Goal: Information Seeking & Learning: Check status

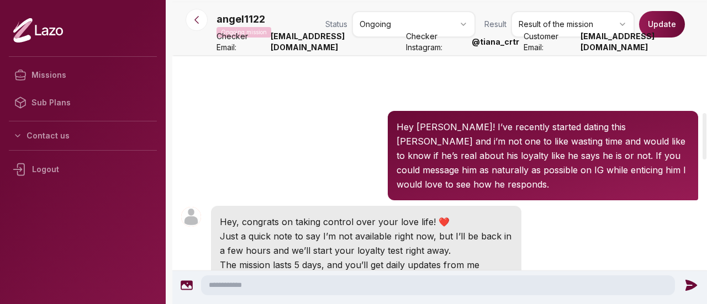
scroll to position [736, 0]
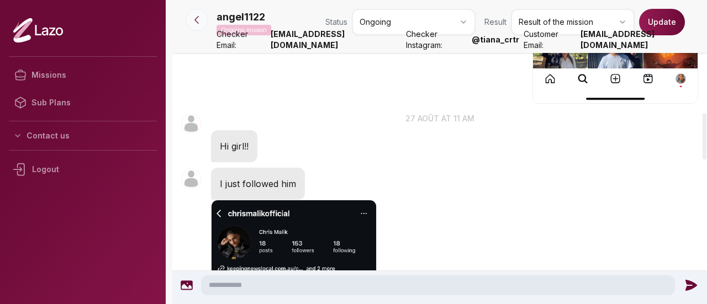
click at [206, 22] on button at bounding box center [197, 20] width 22 height 22
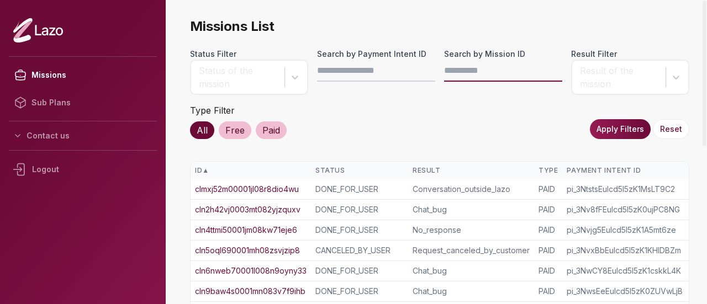
click at [456, 73] on input "Search by Mission ID" at bounding box center [503, 71] width 118 height 22
paste input "**********"
type input "**********"
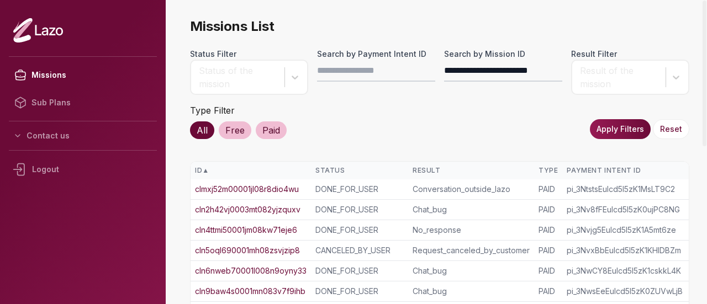
click at [612, 133] on button "Apply Filters" at bounding box center [620, 129] width 61 height 20
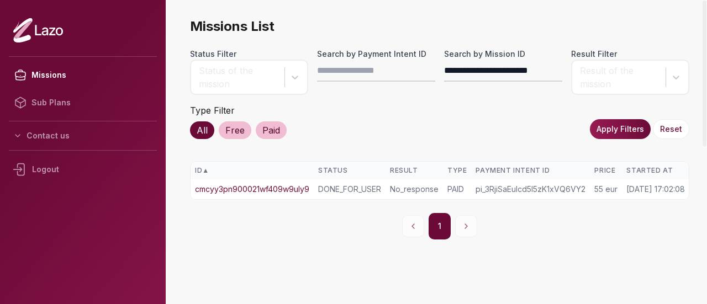
click at [287, 191] on link "cmcyy3pn900021wf409w9uly9" at bounding box center [252, 189] width 114 height 11
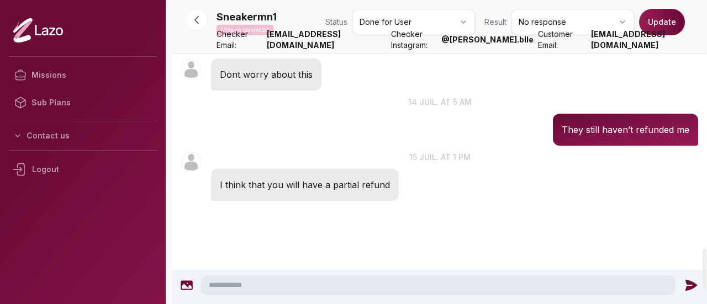
scroll to position [1768, 0]
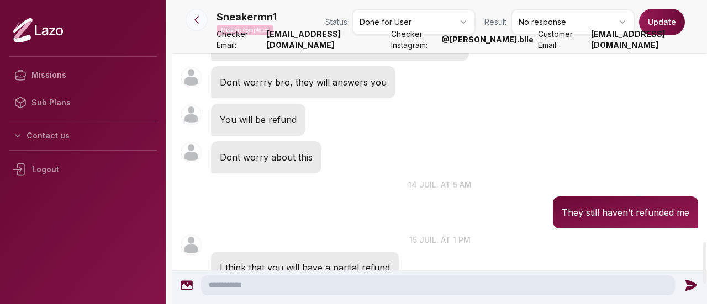
click at [201, 19] on icon at bounding box center [196, 19] width 11 height 11
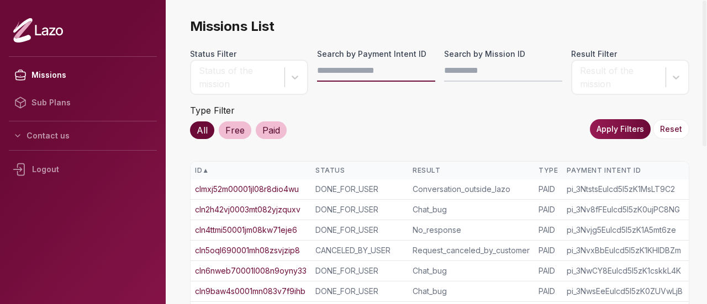
click at [344, 72] on input "Search by Payment Intent ID" at bounding box center [376, 71] width 118 height 22
paste input "**********"
type input "**********"
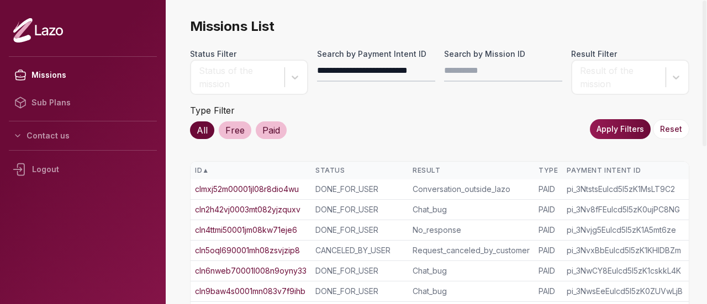
click at [608, 125] on button "Apply Filters" at bounding box center [620, 129] width 61 height 20
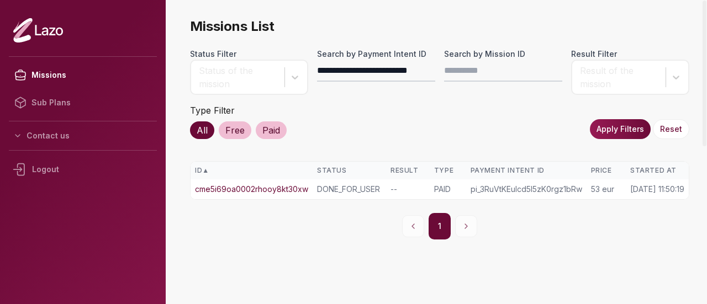
click at [274, 184] on link "cme5i69oa0002rhooy8kt30xw" at bounding box center [251, 189] width 113 height 11
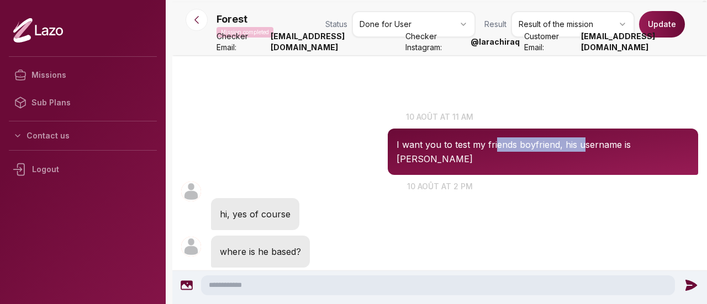
drag, startPoint x: 494, startPoint y: 144, endPoint x: 583, endPoint y: 144, distance: 89.0
click at [583, 144] on p "I want you to test my friends boyfriend, his username is danny_paragon" at bounding box center [543, 152] width 293 height 29
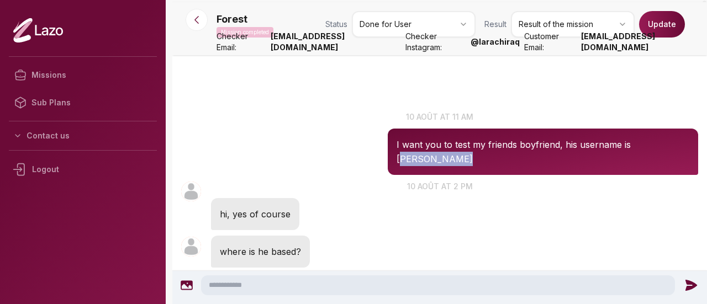
drag, startPoint x: 476, startPoint y: 159, endPoint x: 399, endPoint y: 157, distance: 77.4
click at [399, 157] on p "I want you to test my friends boyfriend, his username is danny_paragon" at bounding box center [543, 152] width 293 height 29
click at [392, 178] on div "Forest 14:20 10 août at 2 pm hi, yes of course" at bounding box center [439, 205] width 535 height 55
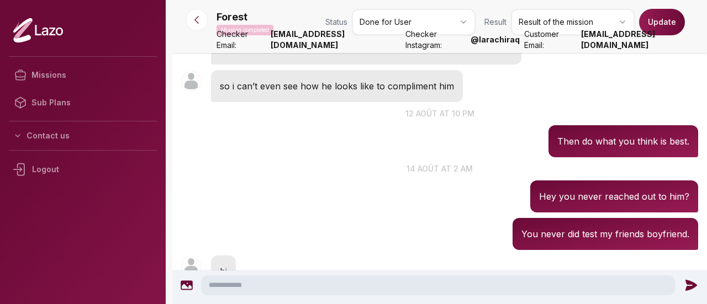
scroll to position [732, 0]
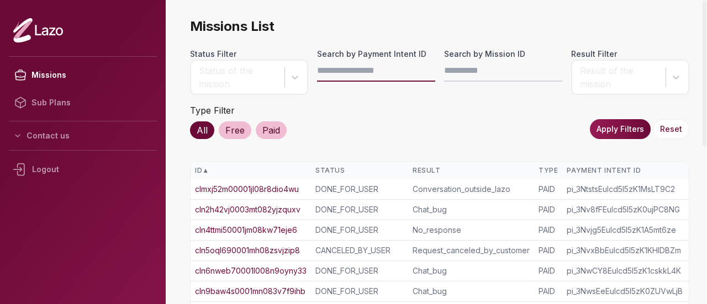
click at [324, 72] on input "Search by Payment Intent ID" at bounding box center [376, 71] width 118 height 22
paste input "**********"
type input "**********"
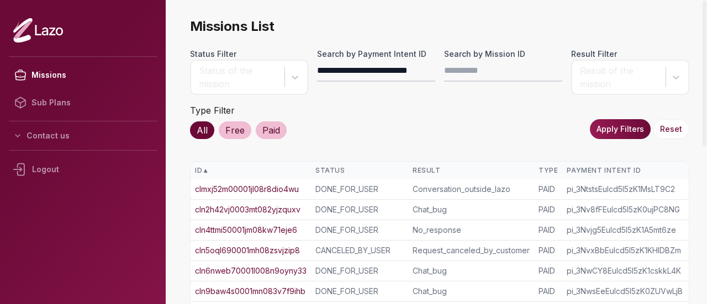
click at [620, 125] on button "Apply Filters" at bounding box center [620, 129] width 61 height 20
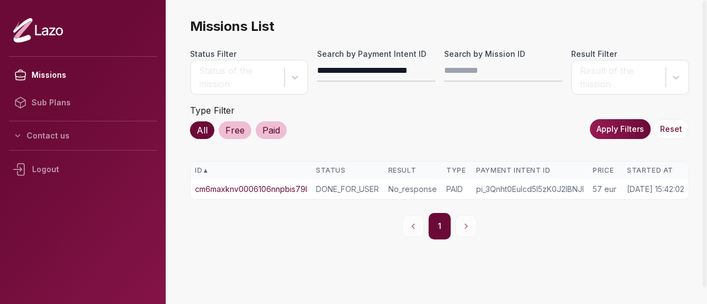
click at [239, 188] on link "cm6maxknv0006106nnpbis79l" at bounding box center [251, 189] width 112 height 11
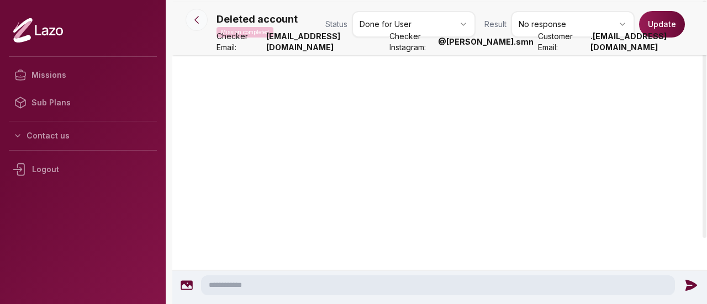
click at [190, 18] on button at bounding box center [197, 20] width 22 height 22
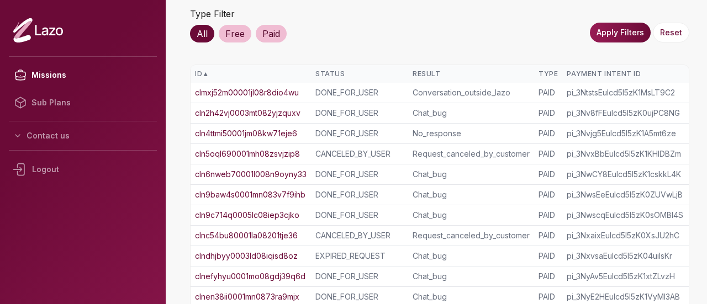
scroll to position [130, 0]
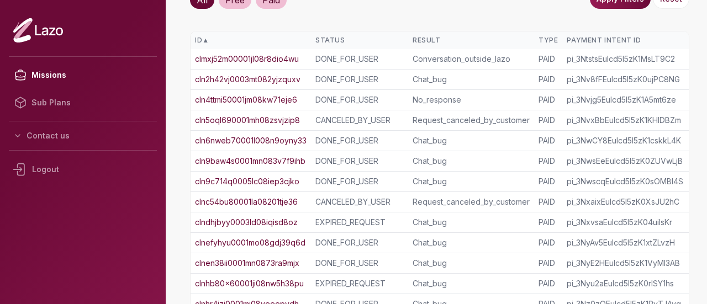
click at [276, 234] on td "clnefyhyu0001mo08gdj39q6d" at bounding box center [251, 243] width 120 height 20
click at [278, 240] on link "clnefyhyu0001mo08gdj39q6d" at bounding box center [250, 243] width 111 height 11
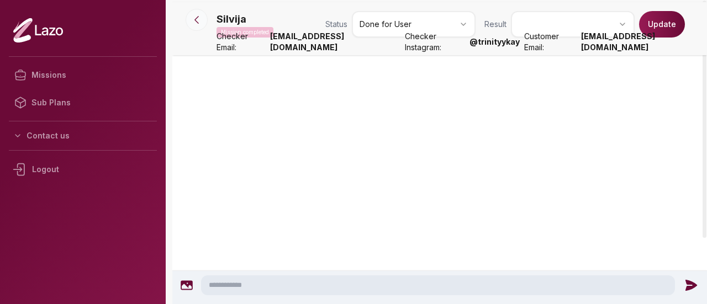
click at [190, 14] on button at bounding box center [197, 20] width 22 height 22
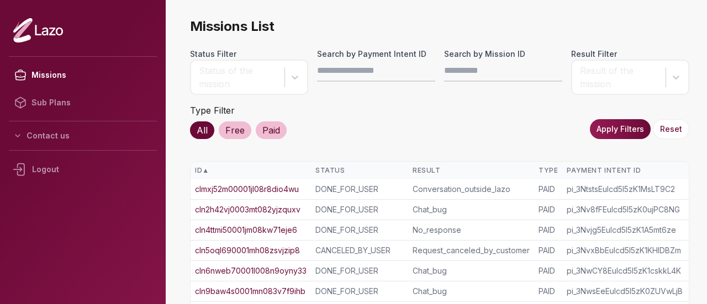
click at [274, 208] on link "cln2h42vj0003mt082yjzquxv" at bounding box center [248, 209] width 106 height 11
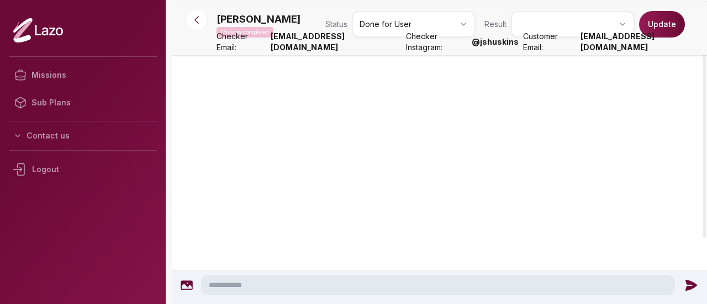
drag, startPoint x: 274, startPoint y: 208, endPoint x: 218, endPoint y: 70, distance: 149.7
click at [218, 70] on div at bounding box center [439, 191] width 535 height 273
click at [202, 27] on button at bounding box center [197, 20] width 22 height 22
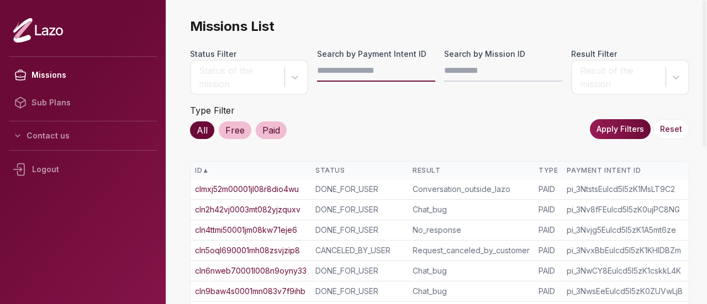
click at [338, 70] on input "Search by Payment Intent ID" at bounding box center [376, 71] width 118 height 22
paste input "**********"
type input "**********"
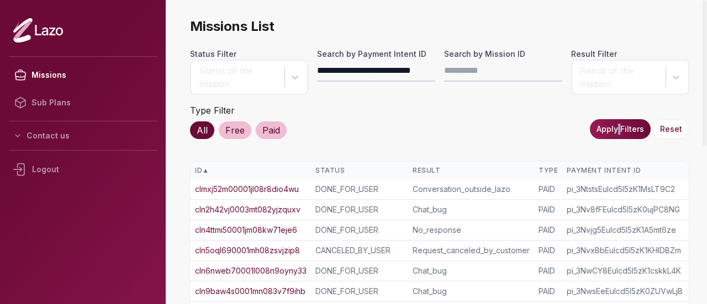
drag, startPoint x: 624, startPoint y: 141, endPoint x: 621, endPoint y: 127, distance: 14.7
click at [621, 127] on button "Apply Filters" at bounding box center [620, 129] width 61 height 20
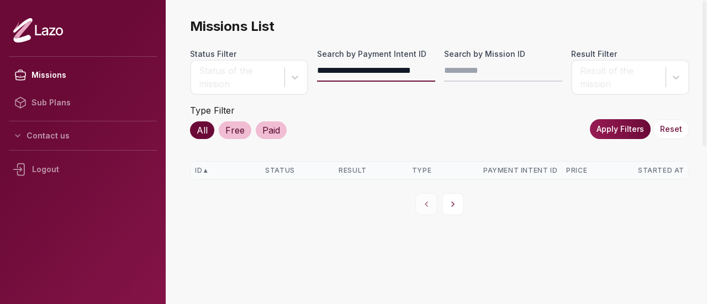
click at [389, 78] on input "**********" at bounding box center [376, 71] width 118 height 22
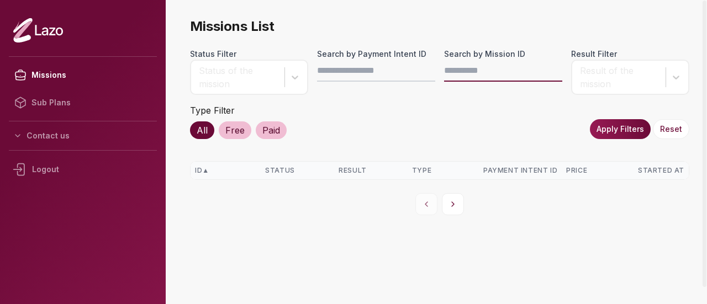
click at [486, 72] on input "Search by Mission ID" at bounding box center [503, 71] width 118 height 22
paste input "**********"
type input "**********"
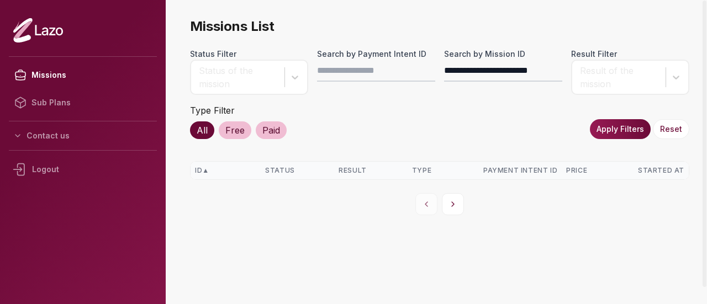
click at [623, 139] on button "Apply Filters" at bounding box center [620, 129] width 61 height 20
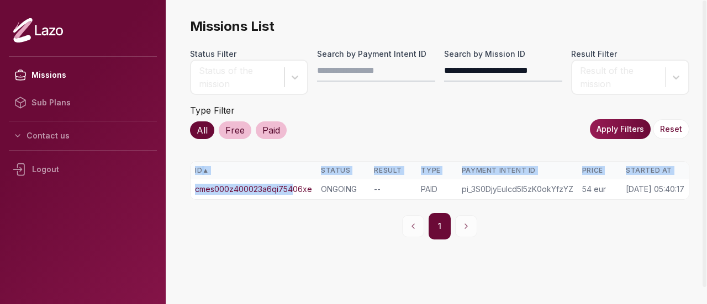
drag, startPoint x: 292, startPoint y: 201, endPoint x: 290, endPoint y: 191, distance: 10.2
click at [290, 191] on div "**********" at bounding box center [439, 129] width 499 height 222
click at [290, 191] on link "cmes000z400023a6qi75406xe" at bounding box center [253, 189] width 117 height 11
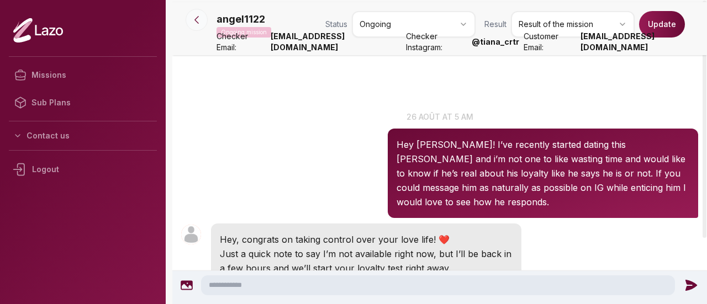
click at [196, 15] on icon at bounding box center [196, 19] width 11 height 11
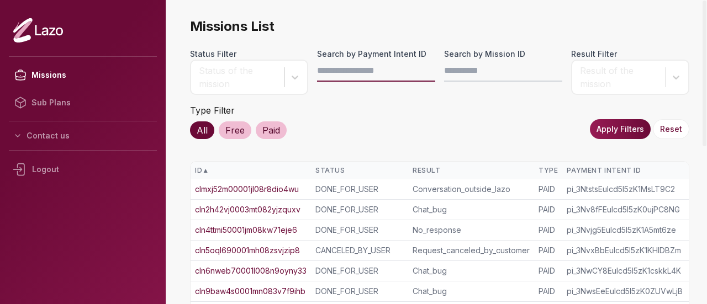
click at [358, 76] on input "Search by Payment Intent ID" at bounding box center [376, 71] width 118 height 22
paste input "**********"
type input "**********"
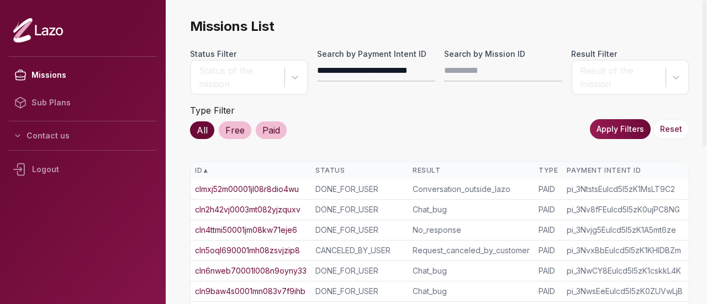
click at [628, 135] on button "Apply Filters" at bounding box center [620, 129] width 61 height 20
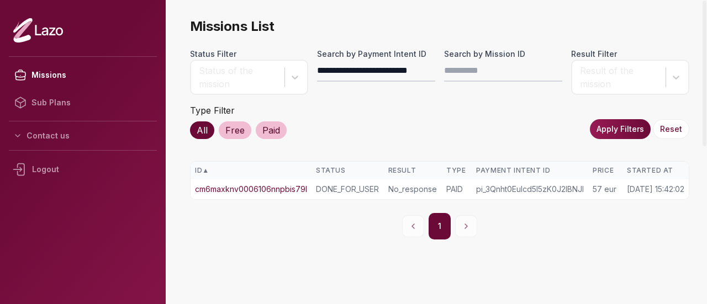
click at [257, 196] on td "cm6maxknv0006106nnpbis79l" at bounding box center [251, 190] width 121 height 20
click at [261, 191] on link "cm6maxknv0006106nnpbis79l" at bounding box center [251, 189] width 112 height 11
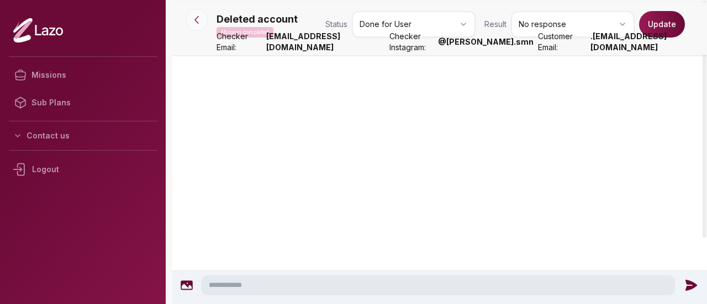
click at [203, 20] on button at bounding box center [197, 20] width 22 height 22
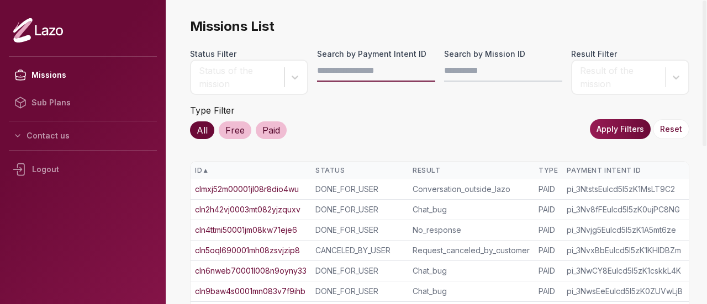
click at [346, 64] on input "Search by Payment Intent ID" at bounding box center [376, 71] width 118 height 22
paste input "**********"
type input "**********"
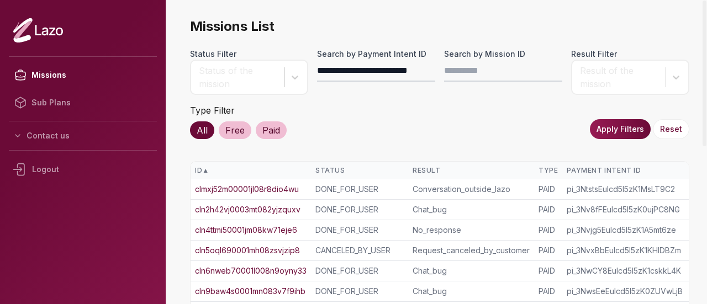
click at [609, 133] on button "Apply Filters" at bounding box center [620, 129] width 61 height 20
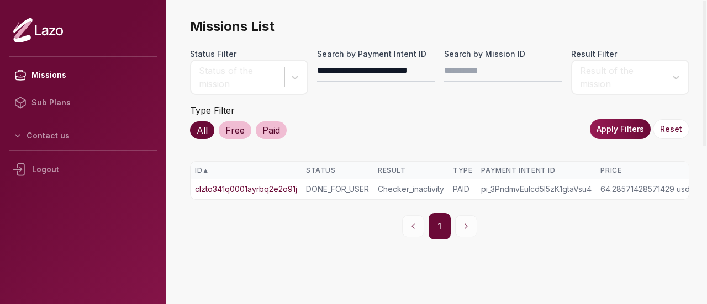
click at [287, 193] on link "clzto341q0001ayrbq2e2o91j" at bounding box center [246, 189] width 102 height 11
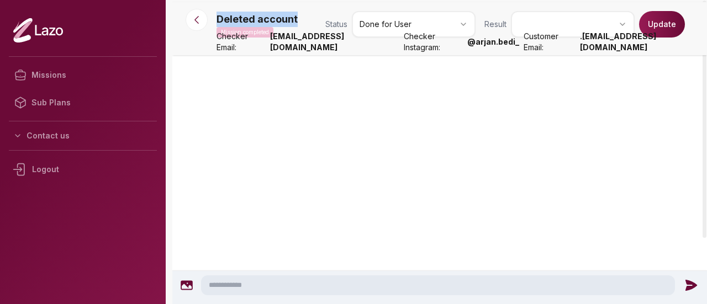
drag, startPoint x: 216, startPoint y: 22, endPoint x: 306, endPoint y: 17, distance: 90.2
click at [306, 17] on div "Deleted account Mission completed Status Done for User Result Update Checker Em…" at bounding box center [439, 195] width 535 height 387
click at [334, 108] on div at bounding box center [439, 152] width 535 height 88
click at [195, 21] on icon at bounding box center [196, 19] width 11 height 11
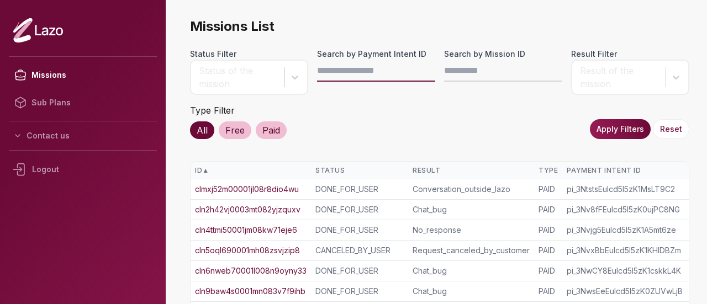
click at [330, 80] on input "Search by Payment Intent ID" at bounding box center [376, 71] width 118 height 22
paste input "**********"
type input "**********"
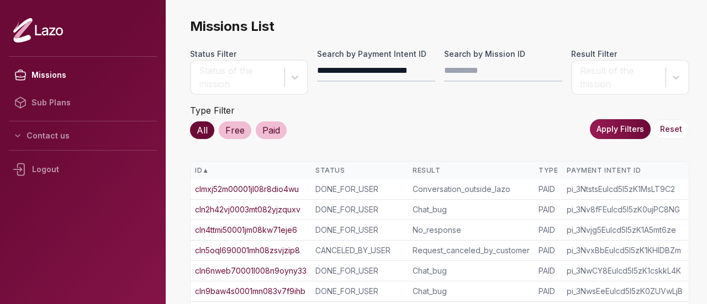
click at [608, 124] on button "Apply Filters" at bounding box center [620, 129] width 61 height 20
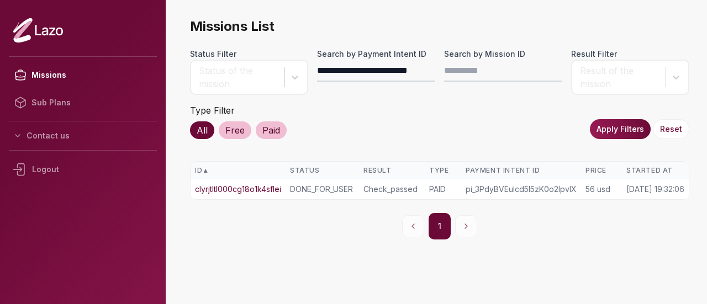
click at [265, 190] on link "clyrjtltl000cg18o1k4sflei" at bounding box center [238, 189] width 86 height 11
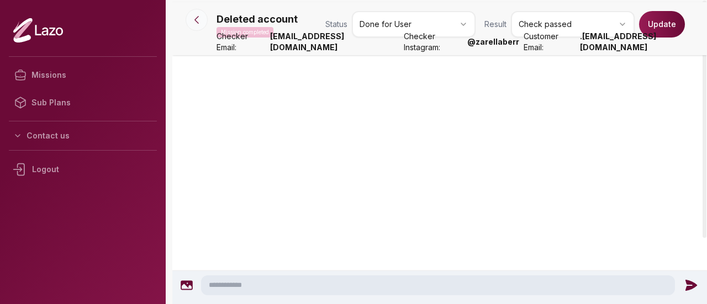
click at [207, 19] on button at bounding box center [197, 20] width 22 height 22
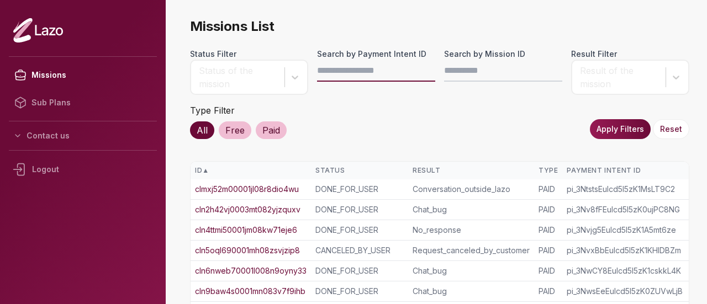
click at [340, 66] on input "Search by Payment Intent ID" at bounding box center [376, 71] width 118 height 22
paste input "**********"
type input "**********"
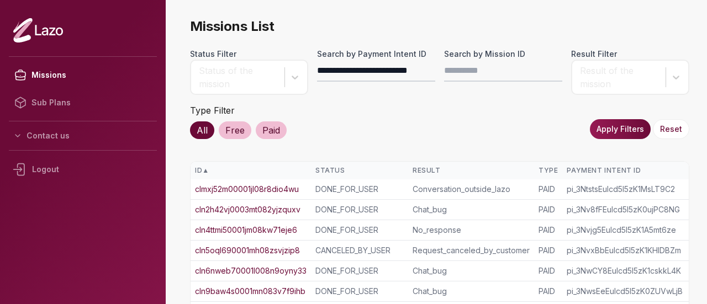
click at [640, 124] on button "Apply Filters" at bounding box center [620, 129] width 61 height 20
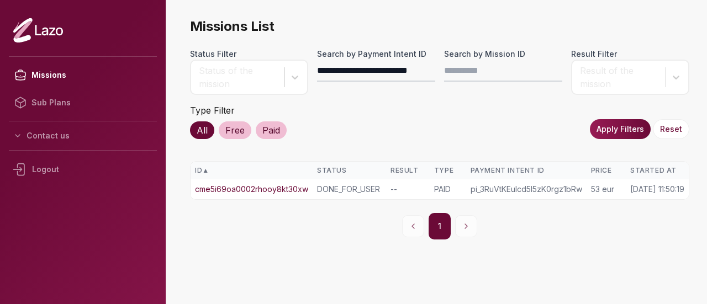
click at [298, 186] on link "cme5i69oa0002rhooy8kt30xw" at bounding box center [251, 189] width 113 height 11
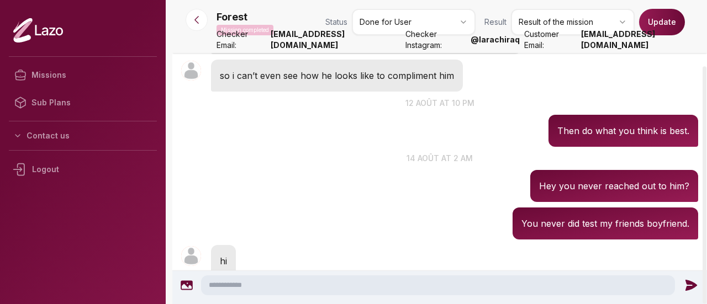
scroll to position [736, 0]
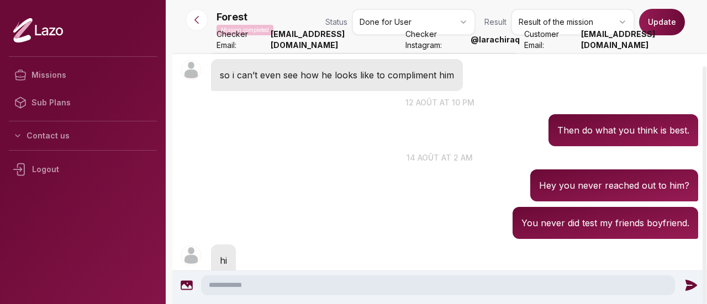
click at [186, 28] on div at bounding box center [197, 20] width 40 height 22
click at [199, 23] on icon at bounding box center [196, 19] width 11 height 11
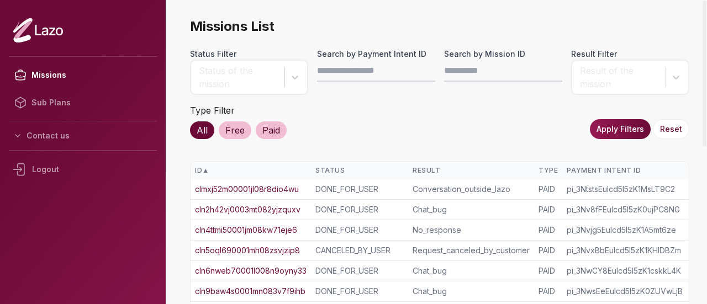
scroll to position [4, 0]
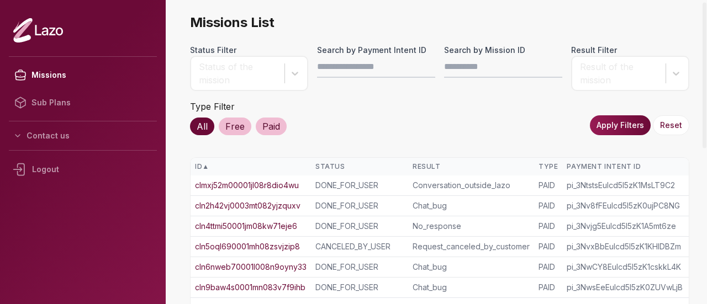
click at [244, 127] on div "Free" at bounding box center [235, 127] width 33 height 18
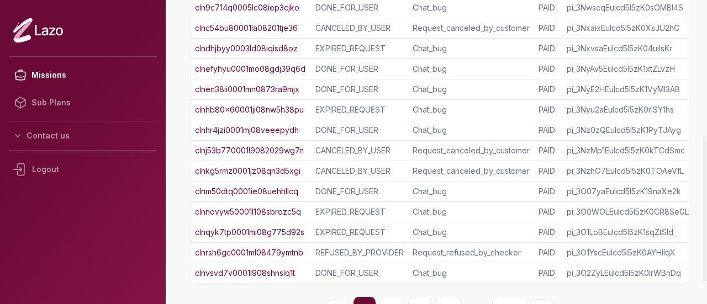
scroll to position [328, 0]
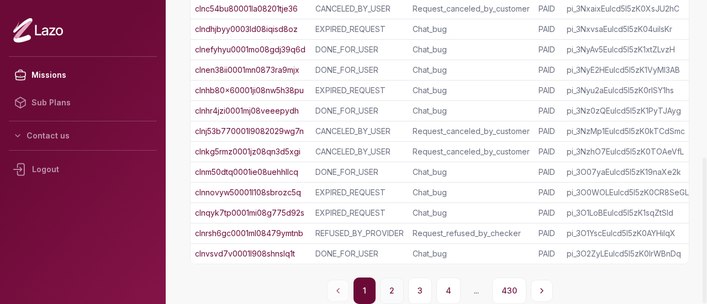
click at [393, 290] on button "2" at bounding box center [392, 291] width 24 height 27
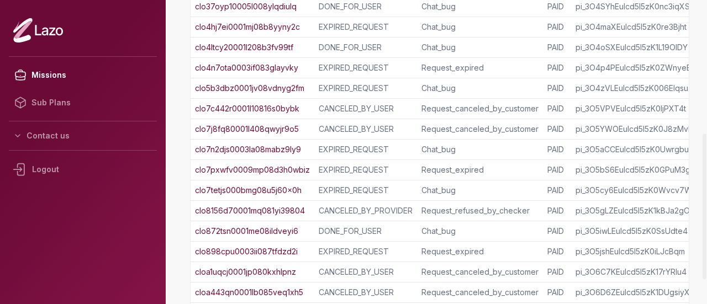
scroll to position [261, 0]
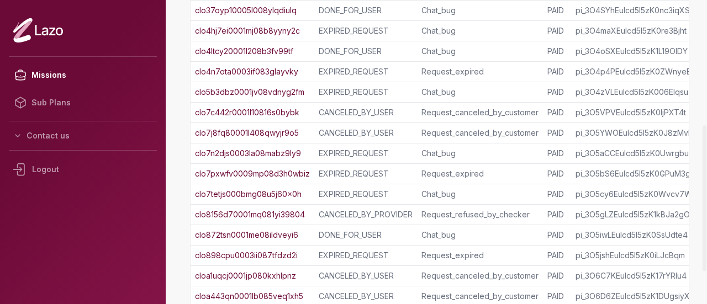
click at [291, 159] on td "clo7n2djs0003la08mabz9ly9" at bounding box center [253, 154] width 124 height 20
click at [286, 150] on link "clo7n2djs0003la08mabz9ly9" at bounding box center [248, 153] width 106 height 11
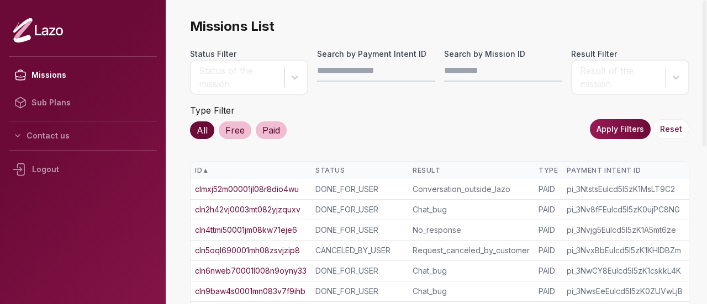
click at [285, 188] on link "clmxj52m00001jl08r8dio4wu" at bounding box center [247, 189] width 104 height 11
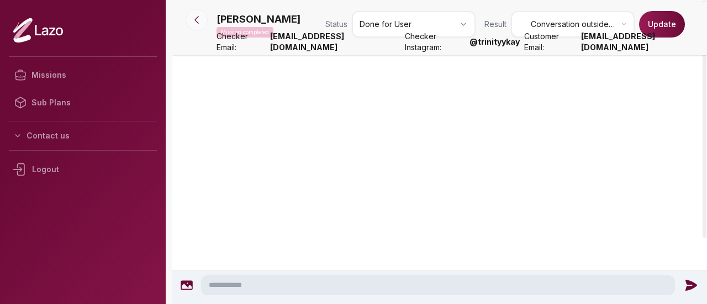
click at [197, 22] on icon at bounding box center [196, 20] width 3 height 7
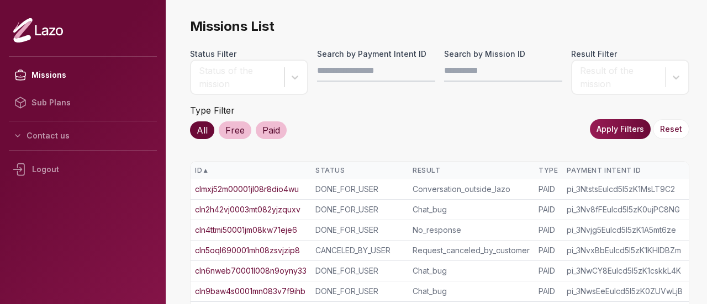
click at [248, 246] on link "cln5oql690001mh08zsvjzip8" at bounding box center [247, 250] width 105 height 11
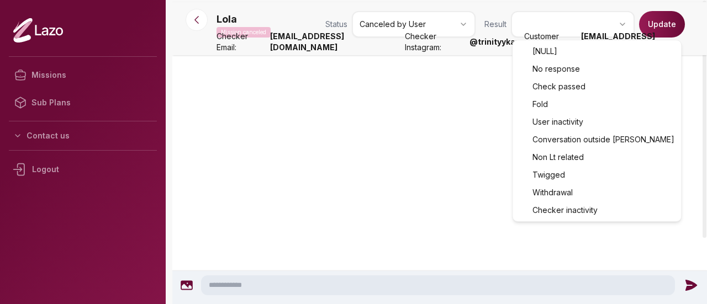
click at [546, 30] on html "Missions Sub Plans Contact us Logout Lola Mission canceled Status Canceled by U…" at bounding box center [353, 152] width 707 height 304
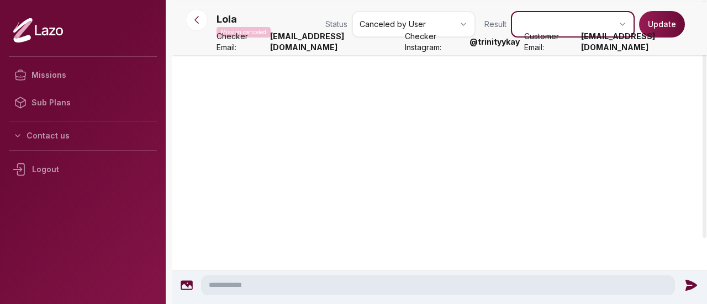
click at [354, 237] on html "Missions Sub Plans Contact us Logout Lola Mission canceled Status Canceled by U…" at bounding box center [353, 152] width 707 height 304
click at [196, 19] on icon at bounding box center [196, 20] width 3 height 7
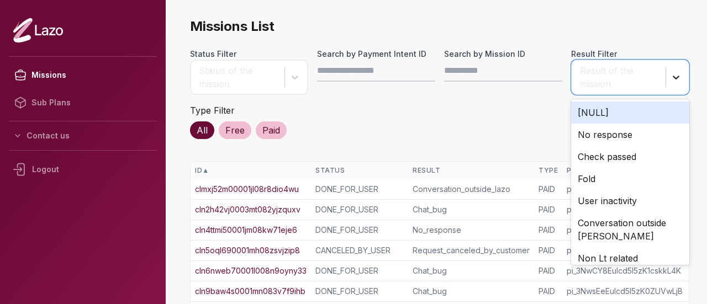
click at [676, 76] on icon at bounding box center [676, 77] width 11 height 11
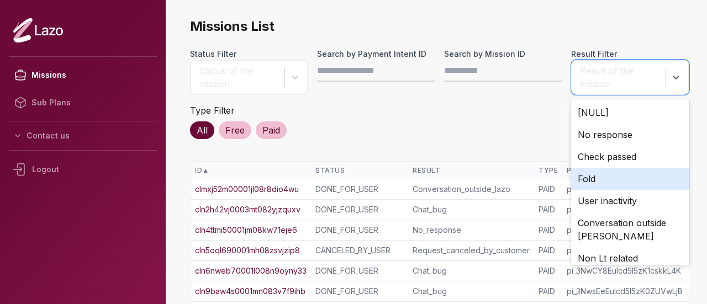
click at [619, 177] on div "Fold" at bounding box center [630, 179] width 118 height 22
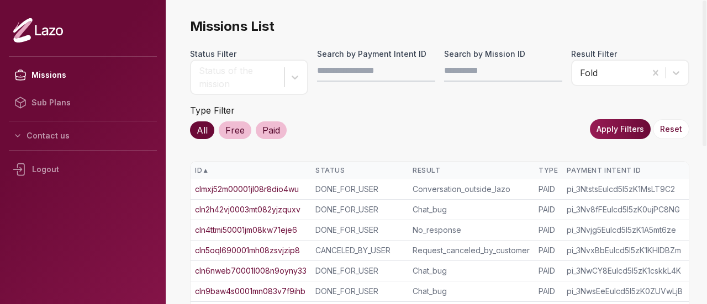
click at [613, 133] on button "Apply Filters" at bounding box center [620, 129] width 61 height 20
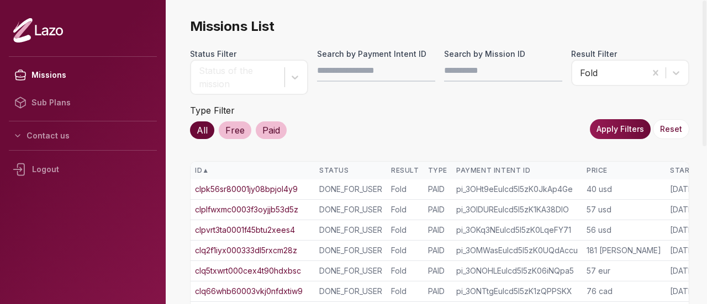
click at [291, 186] on link "clpk56sr80001jy08bpjol4y9" at bounding box center [246, 189] width 103 height 11
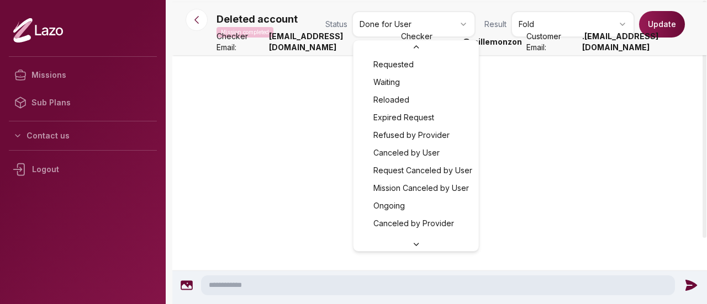
click at [411, 25] on html "Missions Sub Plans Contact us Logout Deleted account Mission completed Status D…" at bounding box center [353, 152] width 707 height 304
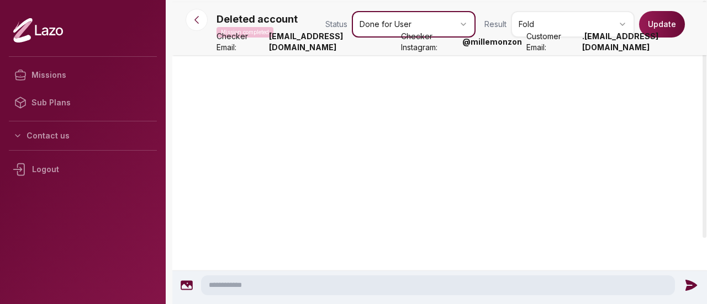
click at [292, 139] on html "Missions Sub Plans Contact us Logout Deleted account Mission completed Status D…" at bounding box center [353, 152] width 707 height 304
click at [200, 20] on icon at bounding box center [196, 19] width 11 height 11
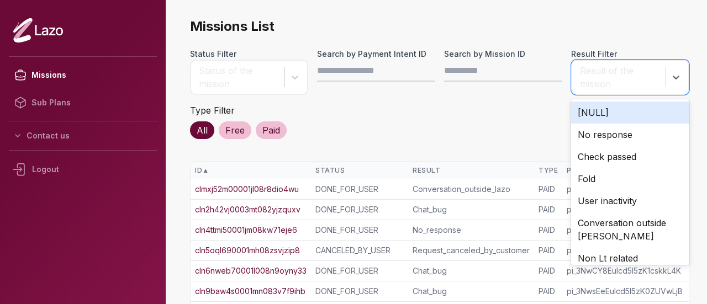
click at [640, 72] on div "Result of the mission" at bounding box center [620, 77] width 80 height 27
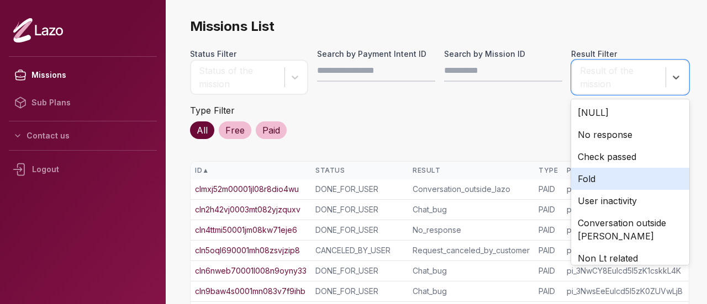
click at [603, 178] on div "Fold" at bounding box center [630, 179] width 118 height 22
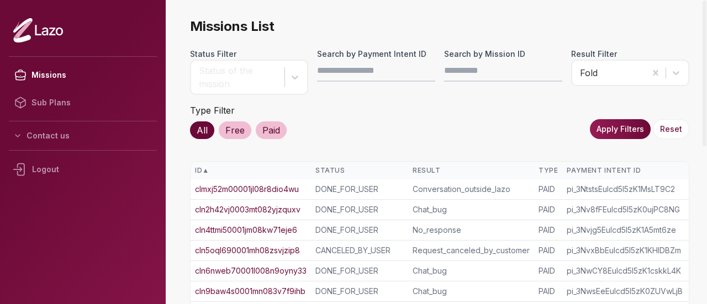
click at [617, 135] on button "Apply Filters" at bounding box center [620, 129] width 61 height 20
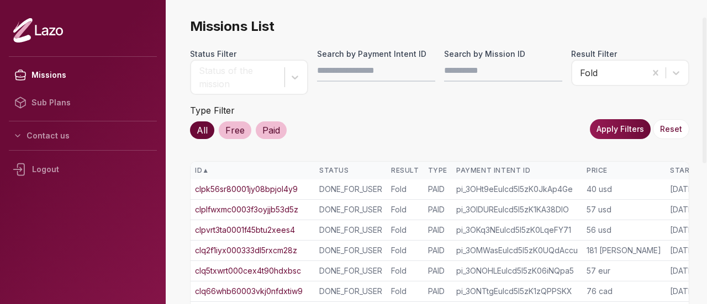
scroll to position [95, 0]
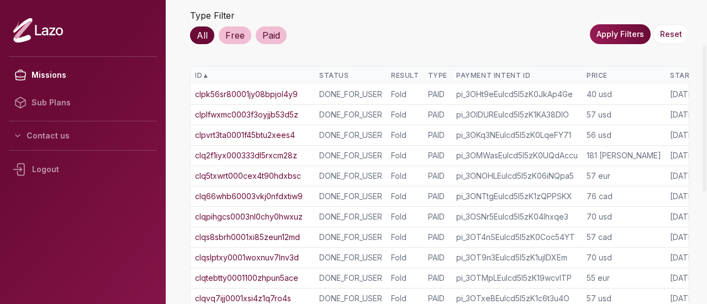
click at [234, 157] on link "clq2f1iyx000333dl5rxcm28z" at bounding box center [246, 155] width 102 height 11
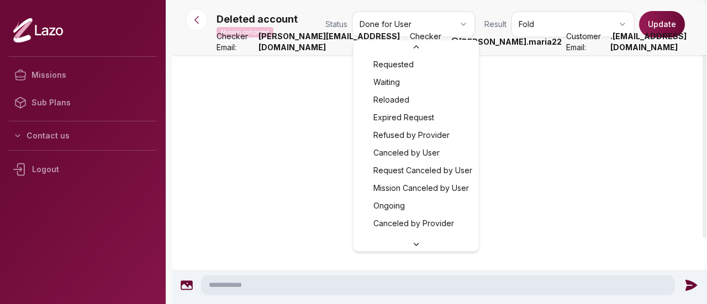
click at [415, 21] on html "Missions Sub Plans Contact us Logout Deleted account Mission completed Status D…" at bounding box center [353, 152] width 707 height 304
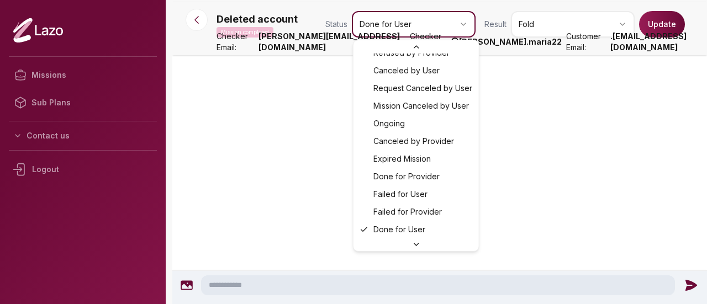
click at [253, 130] on html "Missions Sub Plans Contact us Logout Deleted account Mission completed Status D…" at bounding box center [353, 152] width 707 height 304
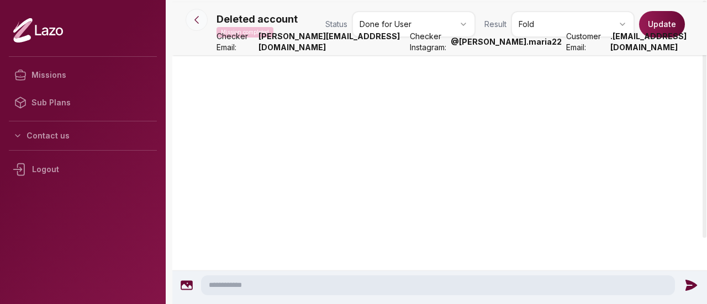
click at [201, 18] on icon at bounding box center [196, 19] width 11 height 11
